Goal: Task Accomplishment & Management: Complete application form

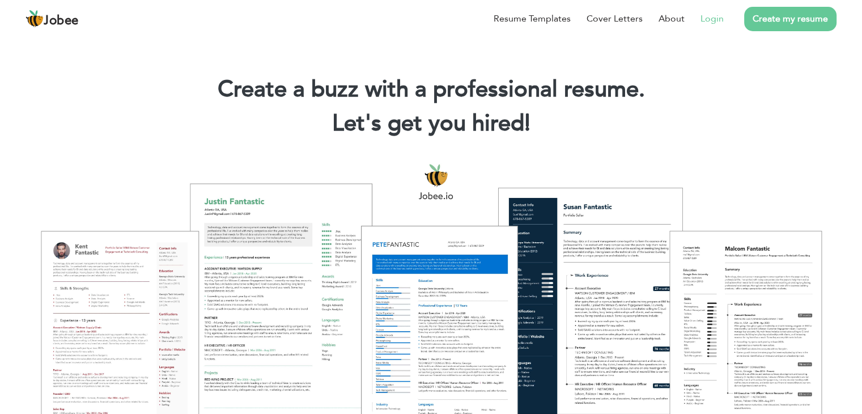
click at [707, 10] on li "Login" at bounding box center [704, 18] width 39 height 29
click at [713, 17] on link "Login" at bounding box center [711, 19] width 23 height 14
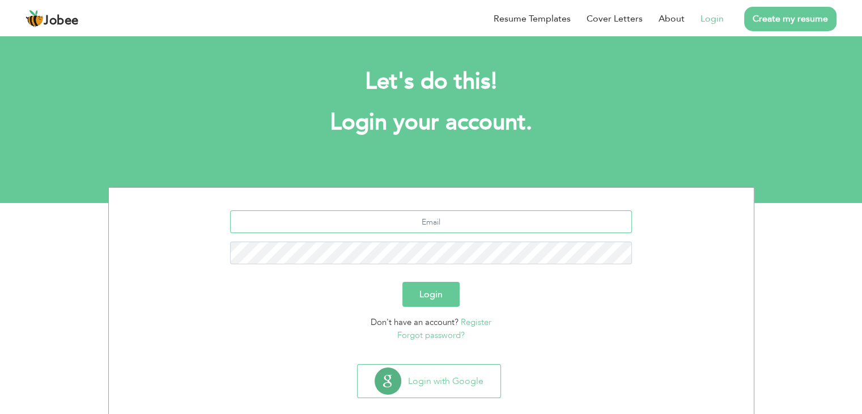
click at [410, 232] on input "text" at bounding box center [431, 221] width 402 height 23
paste input "[EMAIL_ADDRESS][DOMAIN_NAME]"
type input "[EMAIL_ADDRESS][DOMAIN_NAME]"
click at [420, 266] on div "[EMAIL_ADDRESS][DOMAIN_NAME]" at bounding box center [431, 241] width 628 height 62
click at [426, 290] on button "Login" at bounding box center [430, 294] width 57 height 25
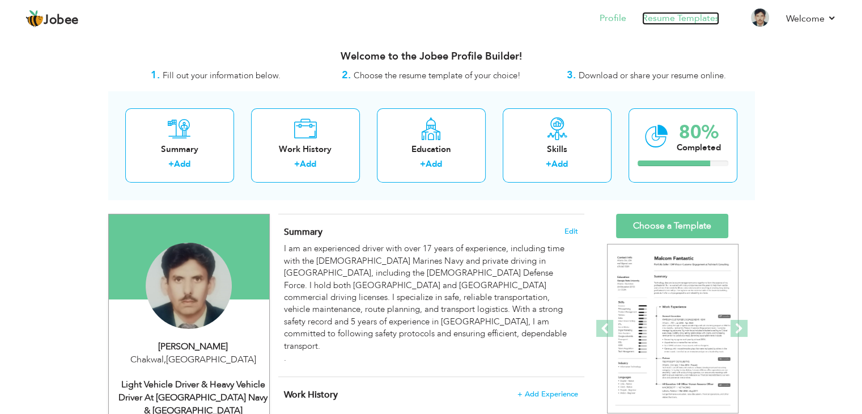
click at [657, 23] on link "Resume Templates" at bounding box center [680, 18] width 77 height 13
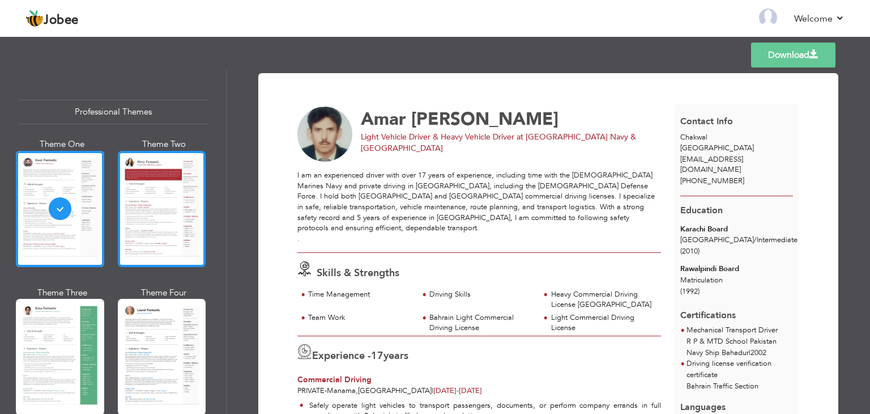
click at [181, 193] on div at bounding box center [162, 209] width 88 height 116
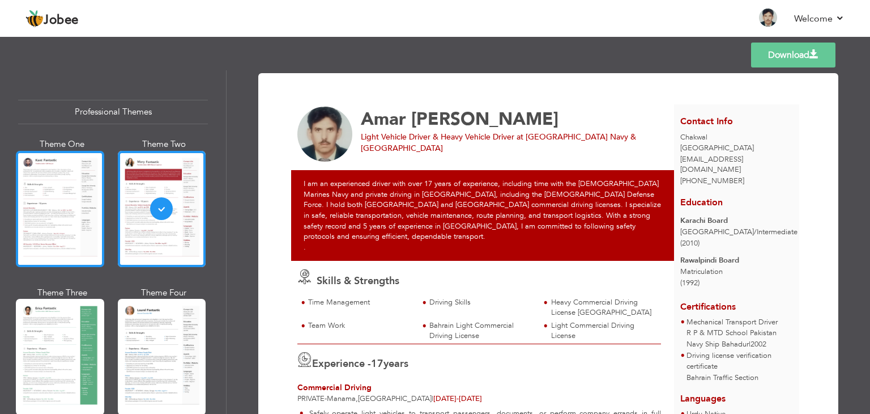
click at [88, 189] on div at bounding box center [60, 209] width 88 height 116
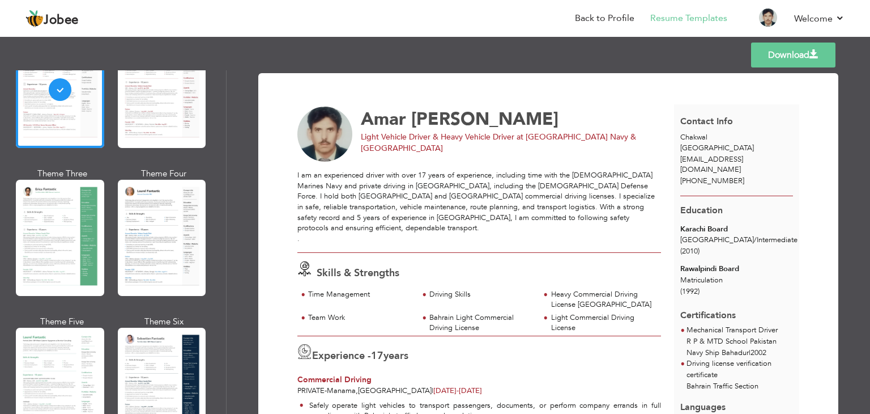
scroll to position [122, 0]
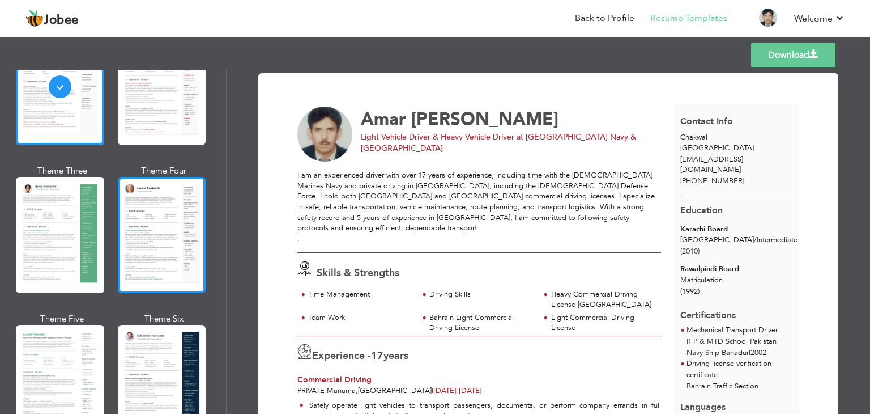
click at [173, 199] on div at bounding box center [162, 235] width 88 height 116
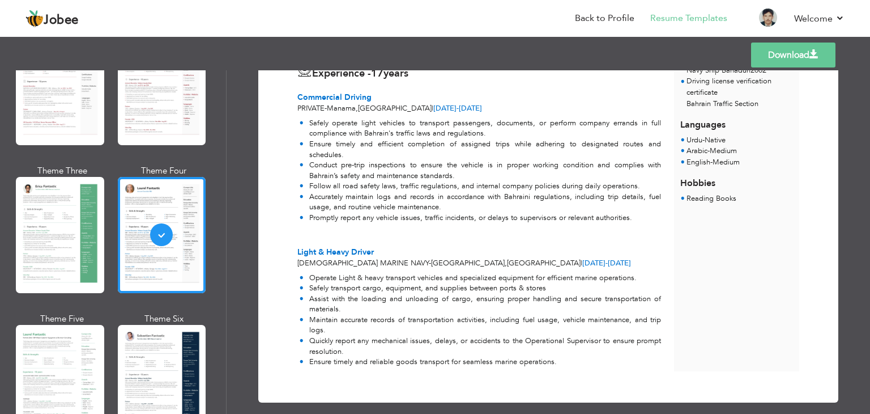
scroll to position [0, 0]
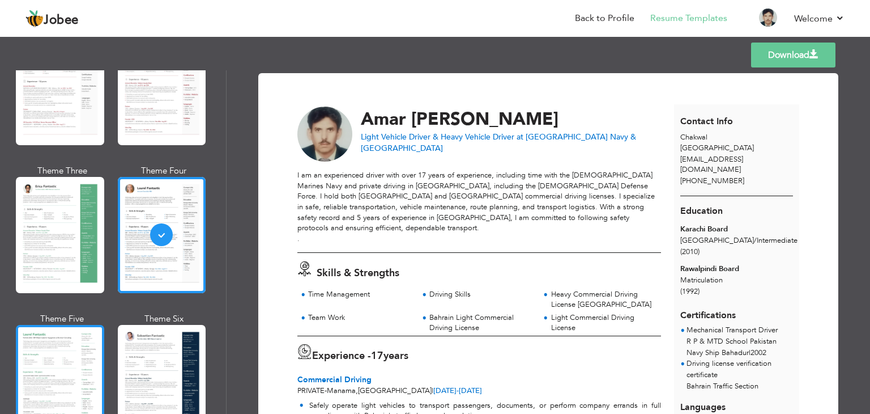
click at [61, 329] on div at bounding box center [60, 383] width 88 height 116
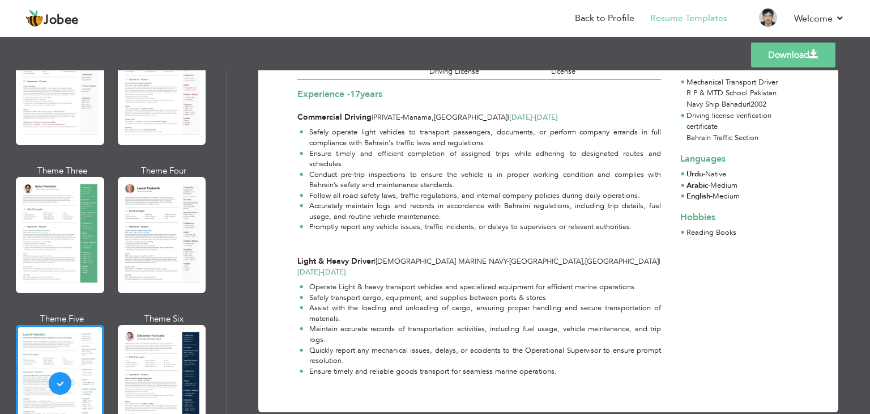
scroll to position [232, 0]
drag, startPoint x: 220, startPoint y: 114, endPoint x: 223, endPoint y: 142, distance: 28.0
click at [223, 142] on div "Professional Themes Theme One Theme Two Theme Three Theme Six" at bounding box center [113, 241] width 226 height 343
drag, startPoint x: 222, startPoint y: 132, endPoint x: 222, endPoint y: 143, distance: 11.3
click at [222, 143] on div "Professional Themes Theme One Theme Two Theme Three Theme Six" at bounding box center [113, 241] width 226 height 343
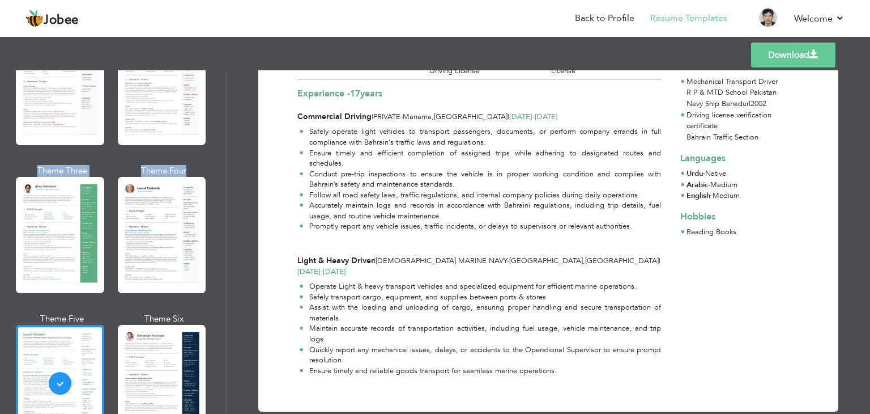
drag, startPoint x: 222, startPoint y: 130, endPoint x: 224, endPoint y: 159, distance: 29.0
click at [224, 159] on div "Professional Themes Theme One Theme Two Theme Three Theme Six" at bounding box center [113, 241] width 226 height 343
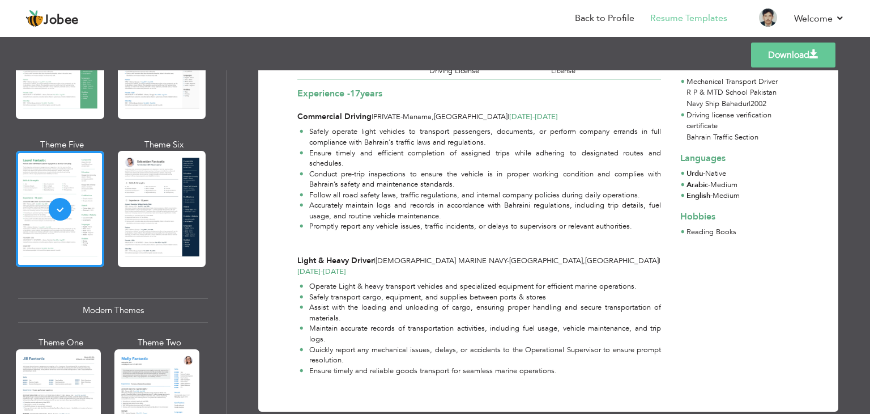
scroll to position [290, 0]
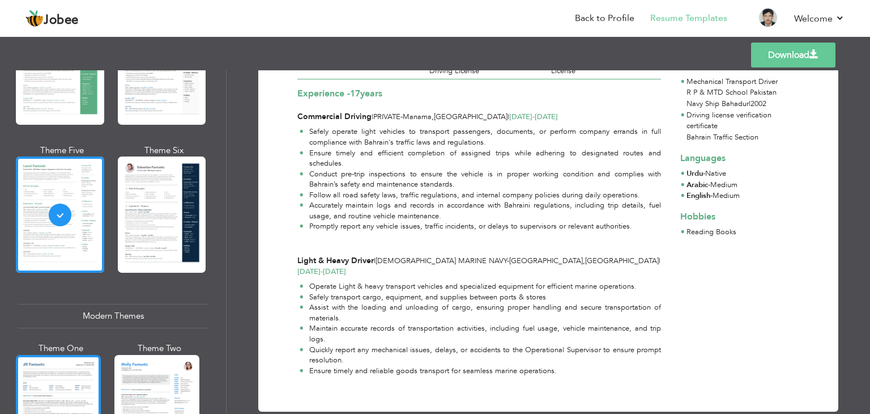
click at [77, 372] on div at bounding box center [58, 411] width 85 height 112
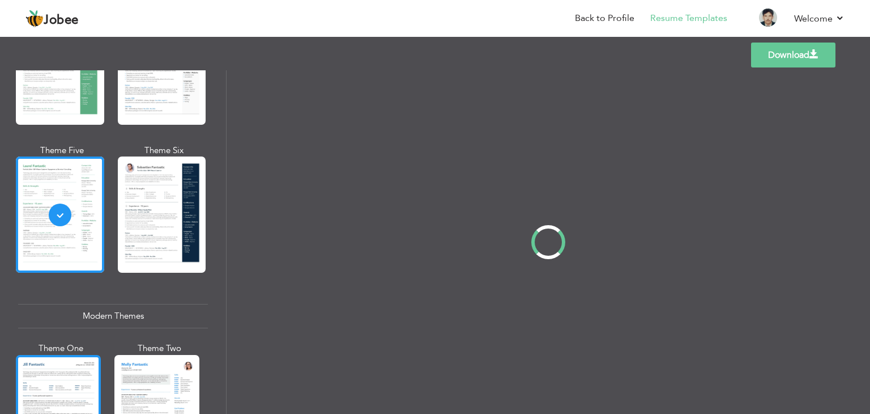
scroll to position [0, 0]
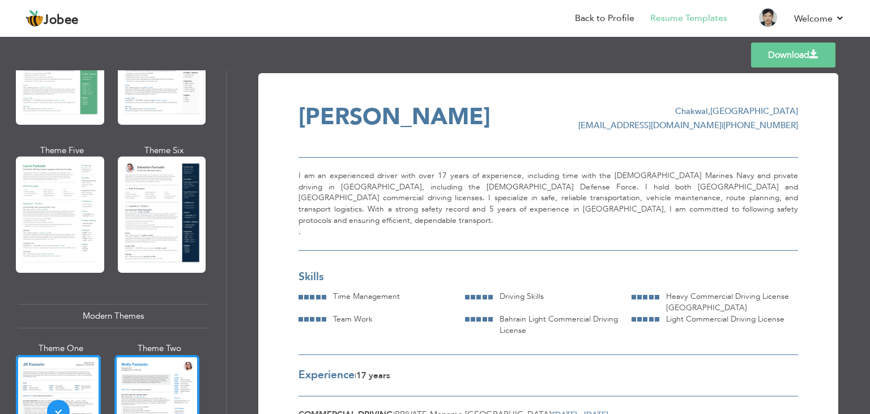
click at [189, 361] on div at bounding box center [156, 411] width 85 height 112
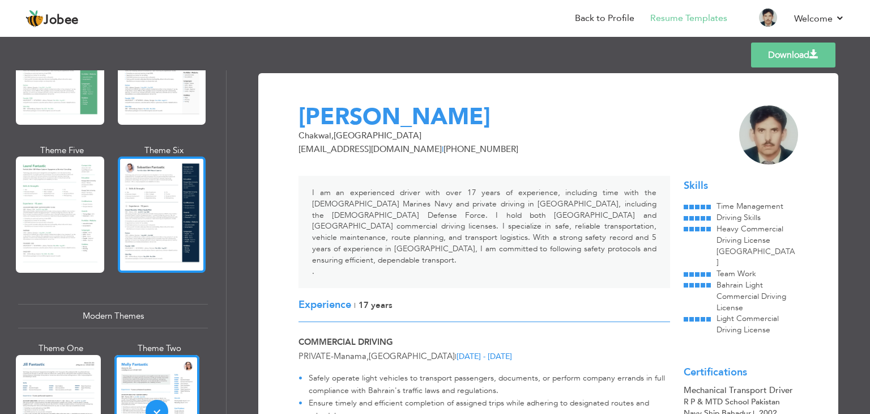
click at [161, 218] on div at bounding box center [162, 214] width 88 height 116
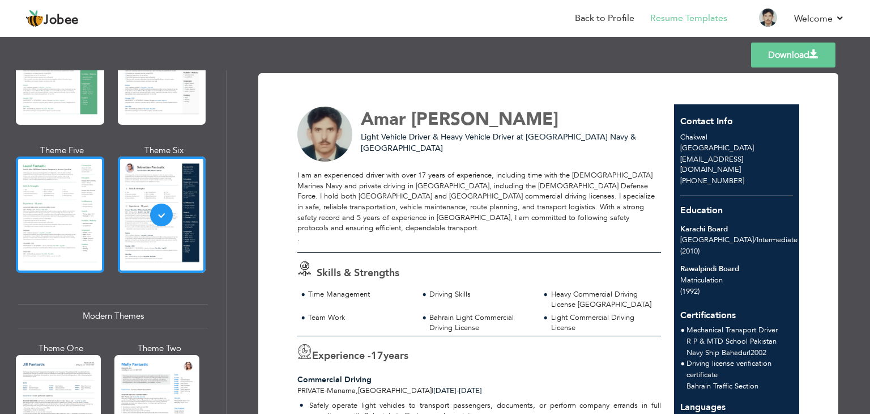
click at [51, 207] on div at bounding box center [60, 214] width 88 height 116
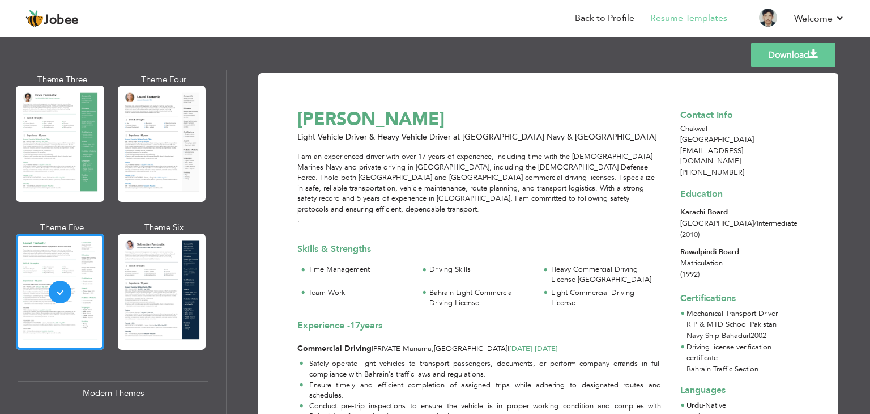
scroll to position [155, 0]
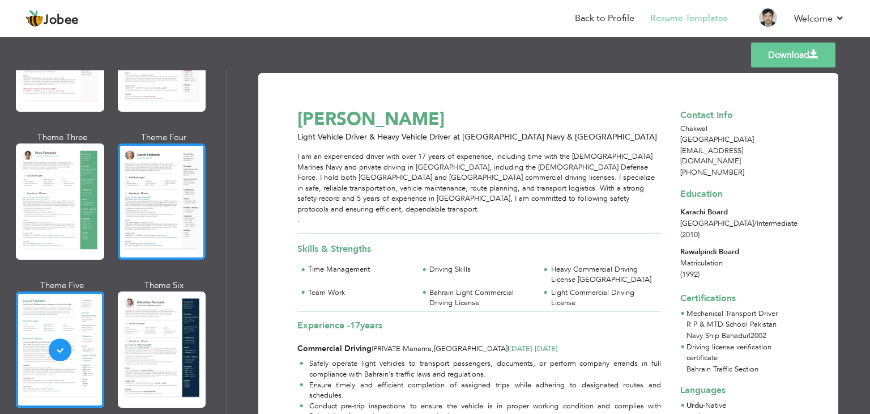
click at [139, 205] on div at bounding box center [162, 201] width 88 height 116
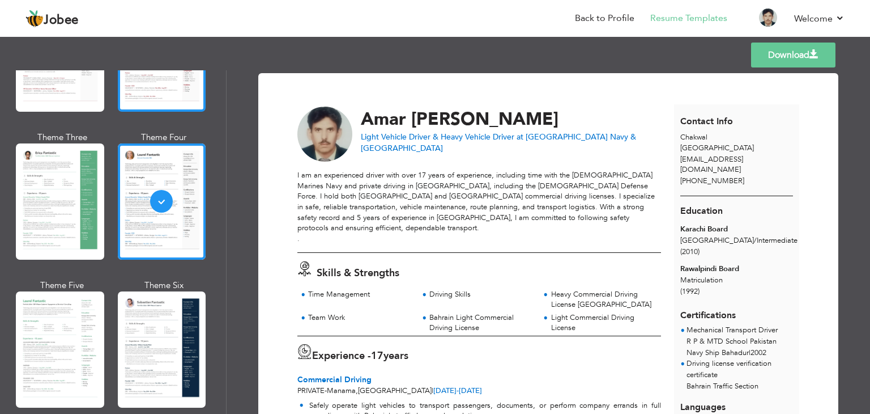
click at [168, 88] on div at bounding box center [162, 53] width 88 height 116
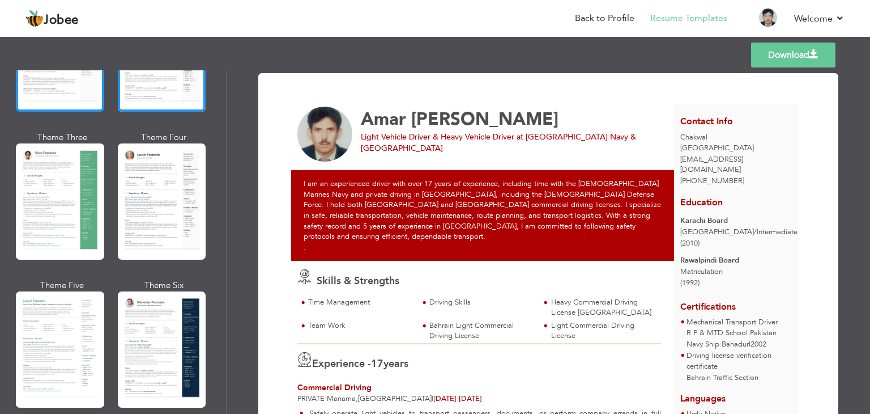
click at [41, 87] on div at bounding box center [60, 53] width 88 height 116
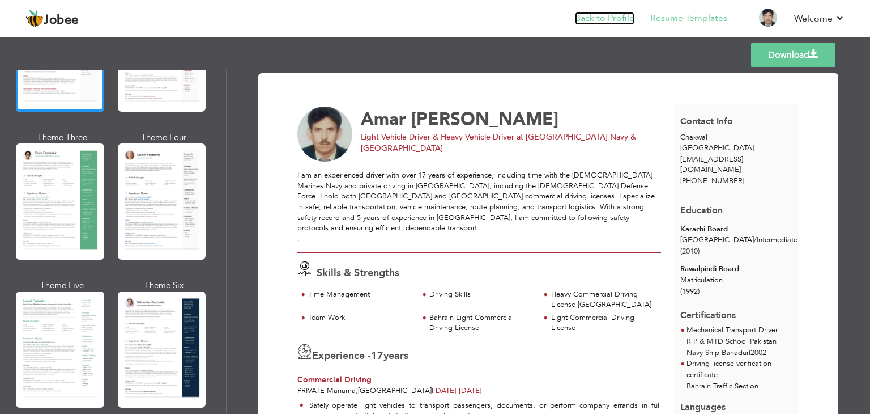
click at [604, 16] on link "Back to Profile" at bounding box center [605, 18] width 60 height 13
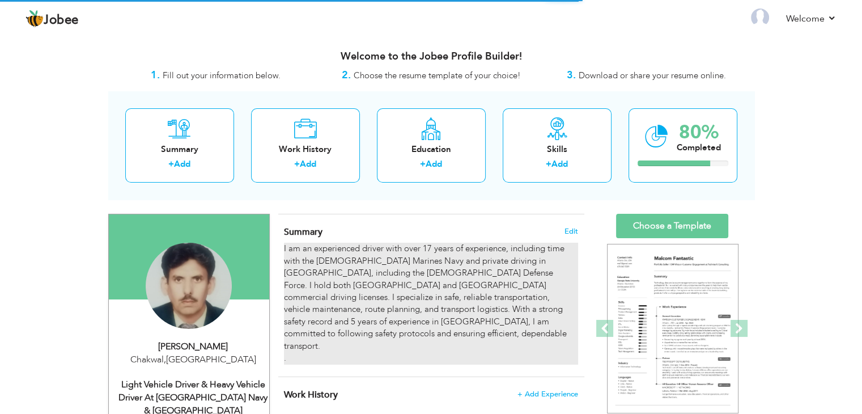
click at [370, 260] on div "I am an experienced driver with over 17 years of experience, including time wit…" at bounding box center [431, 303] width 294 height 121
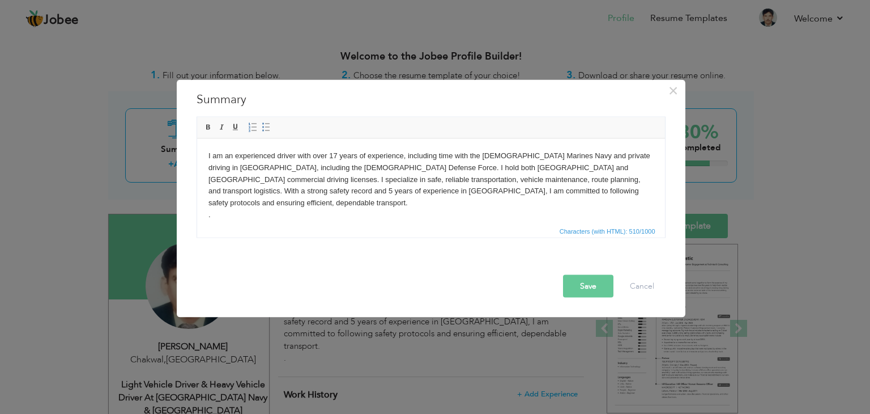
click at [381, 210] on html "I am an experienced driver with over 17 years of experience, including time wit…" at bounding box center [431, 185] width 468 height 94
click at [571, 285] on button "Save" at bounding box center [588, 286] width 50 height 23
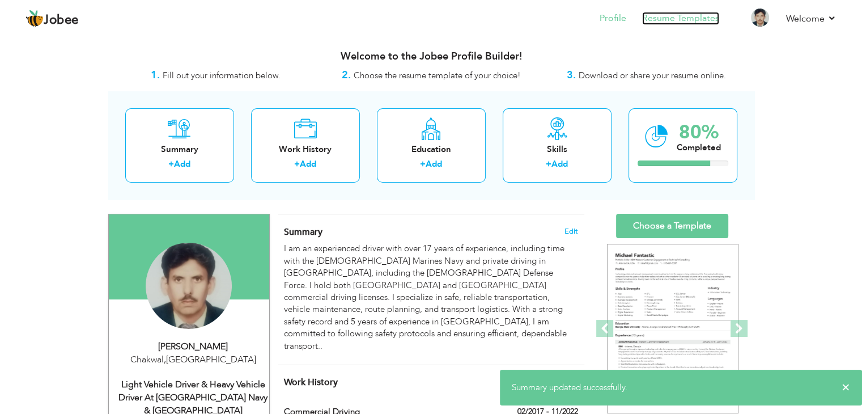
click at [693, 16] on link "Resume Templates" at bounding box center [680, 18] width 77 height 13
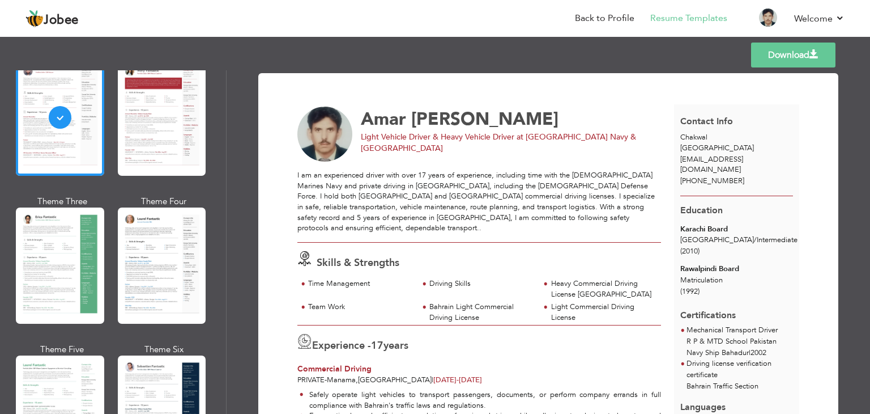
scroll to position [95, 0]
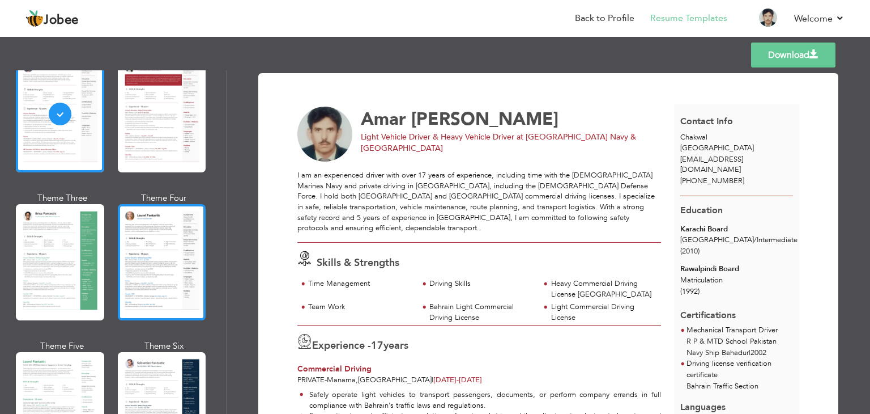
click at [178, 244] on div at bounding box center [162, 262] width 88 height 116
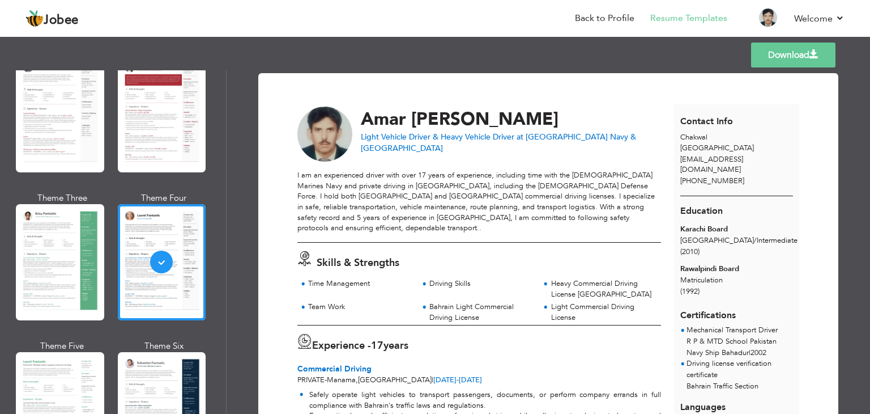
click at [770, 57] on link "Download" at bounding box center [793, 55] width 84 height 25
